Goal: Task Accomplishment & Management: Use online tool/utility

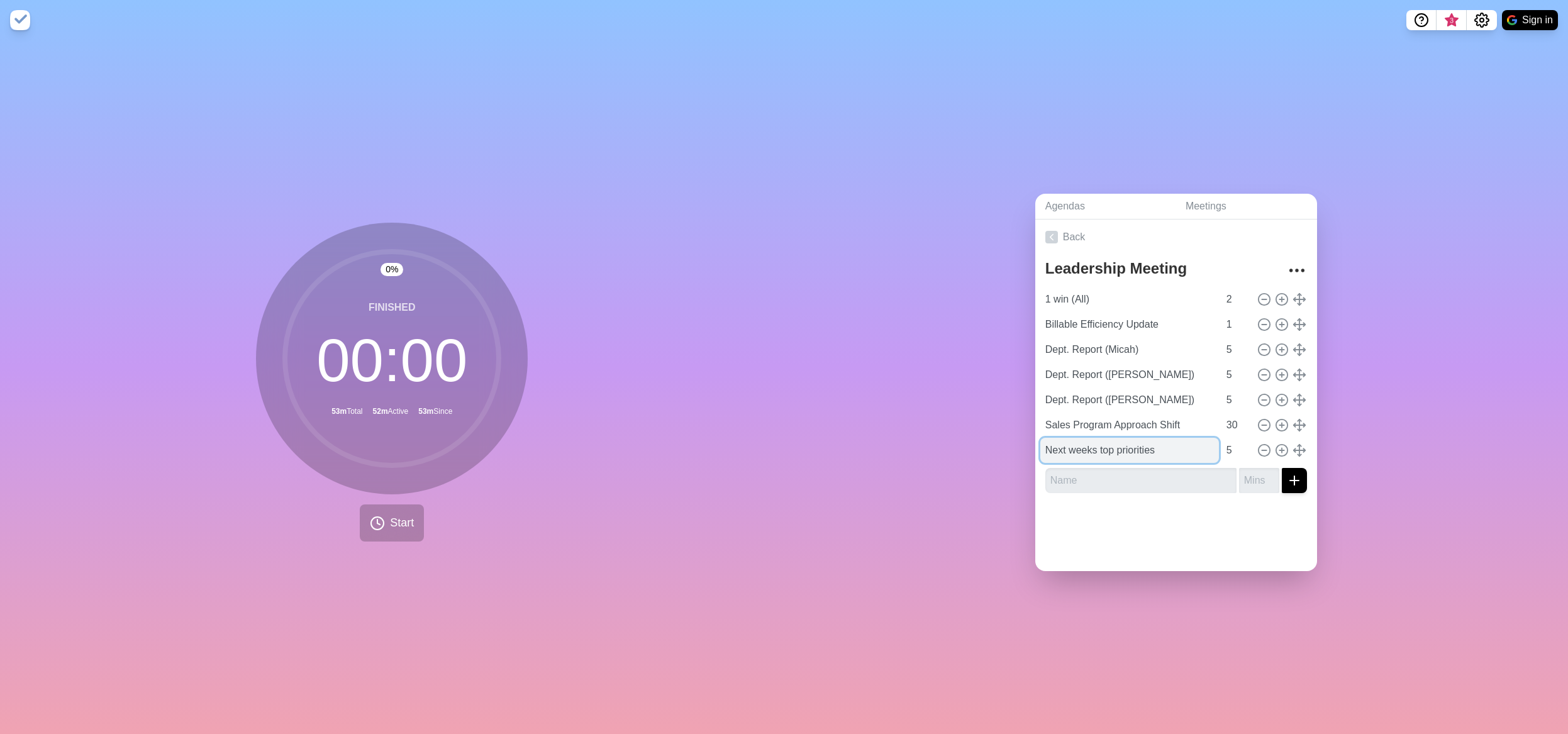
click at [1125, 451] on input "Next weeks top priorities" at bounding box center [1130, 450] width 179 height 25
click at [1138, 424] on input "Sales Program Approach Shift" at bounding box center [1130, 425] width 179 height 25
click at [1130, 445] on input "Next weeks top priorities" at bounding box center [1130, 450] width 179 height 25
click at [411, 524] on button "Start" at bounding box center [392, 522] width 64 height 37
click at [384, 520] on icon at bounding box center [392, 523] width 21 height 21
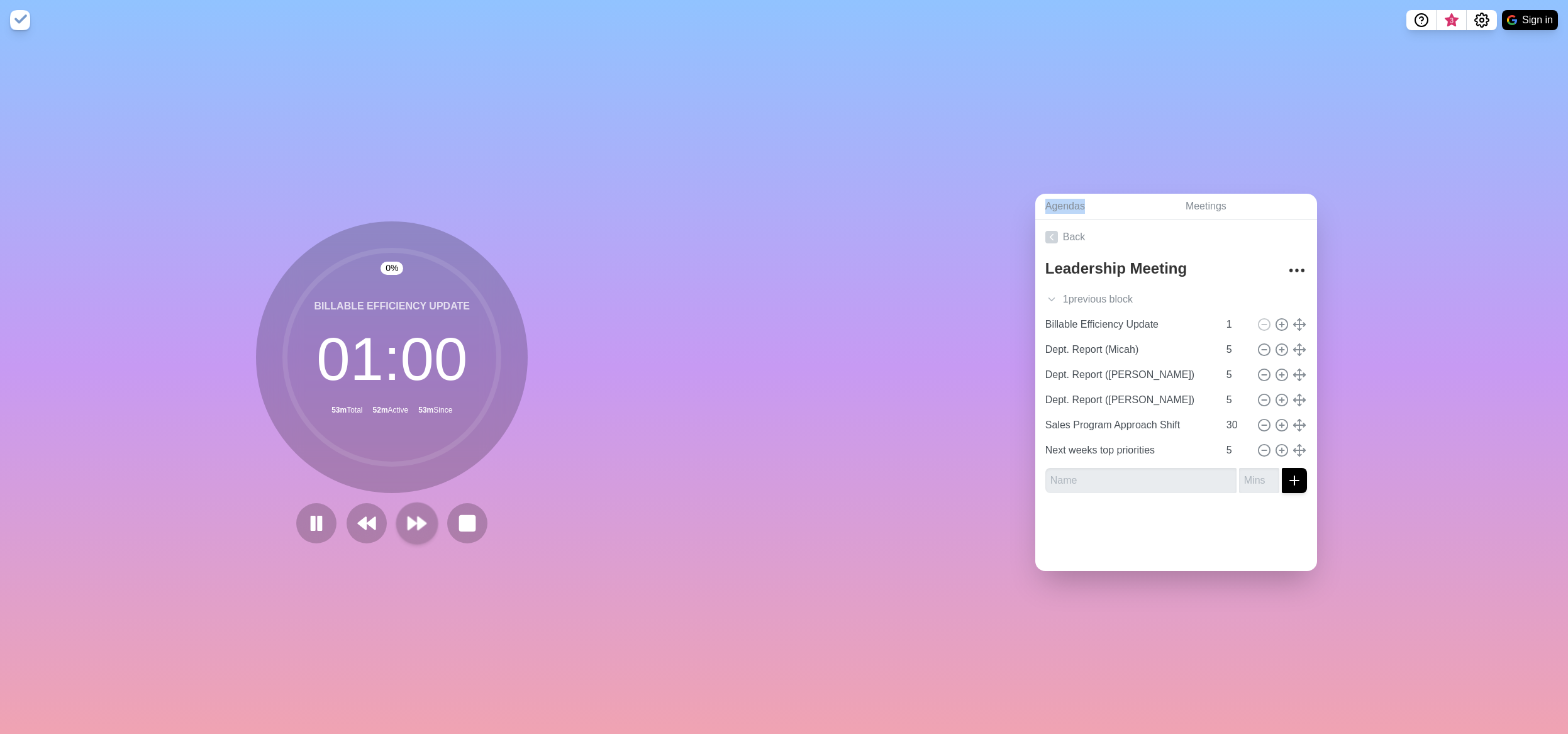
click at [384, 520] on div at bounding box center [392, 523] width 202 height 40
click at [385, 520] on div at bounding box center [392, 523] width 202 height 40
click at [418, 520] on polygon at bounding box center [422, 523] width 8 height 13
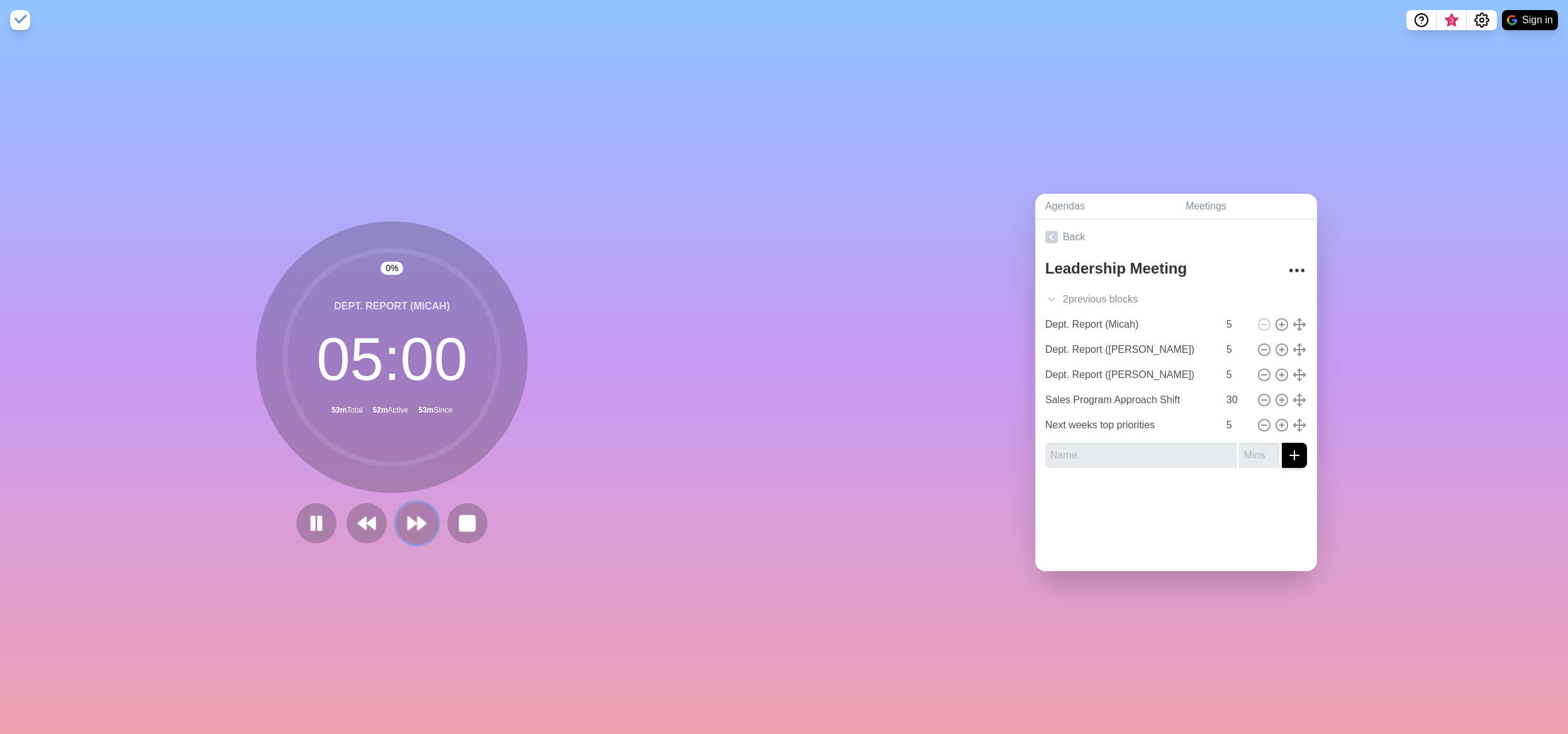
click at [418, 520] on polygon at bounding box center [422, 523] width 8 height 13
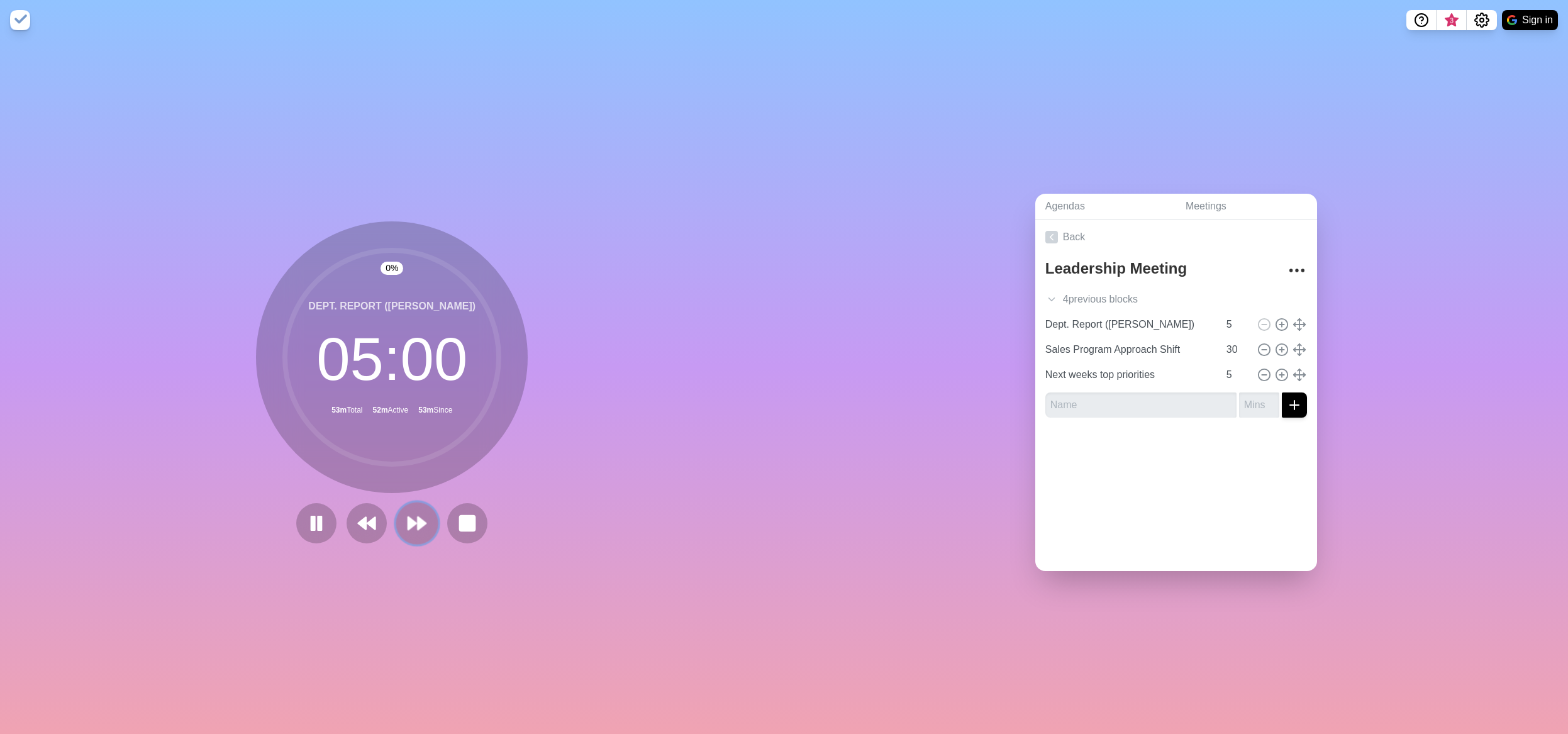
click at [418, 520] on polygon at bounding box center [422, 523] width 8 height 13
